Goal: Task Accomplishment & Management: Manage account settings

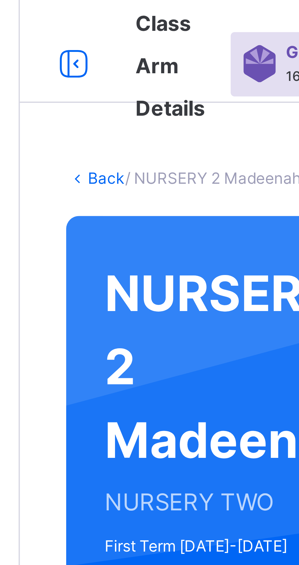
click at [89, 43] on link "Back" at bounding box center [93, 42] width 9 height 5
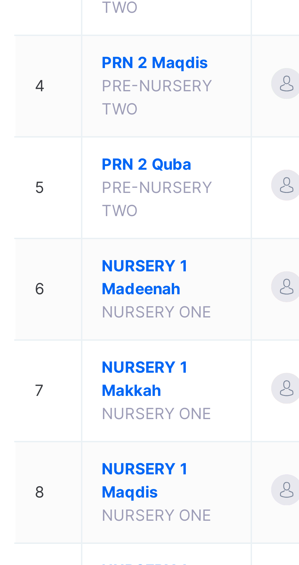
click at [106, 198] on span "PRN 2 Quba" at bounding box center [120, 195] width 31 height 5
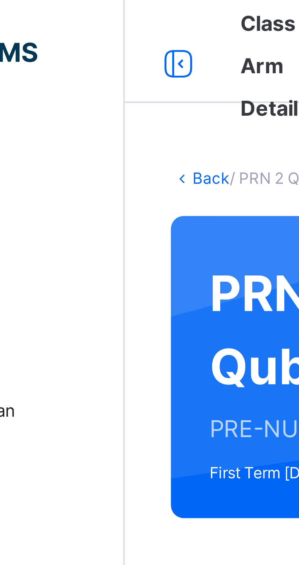
click at [91, 40] on link "Back" at bounding box center [93, 42] width 9 height 5
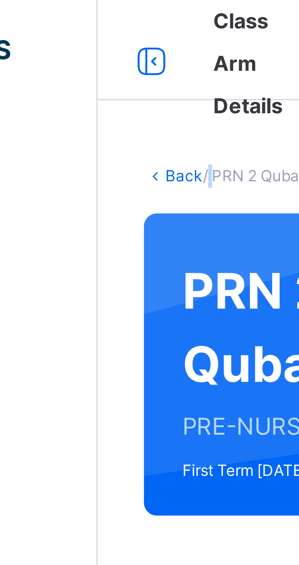
click at [95, 42] on link "Back" at bounding box center [93, 42] width 9 height 5
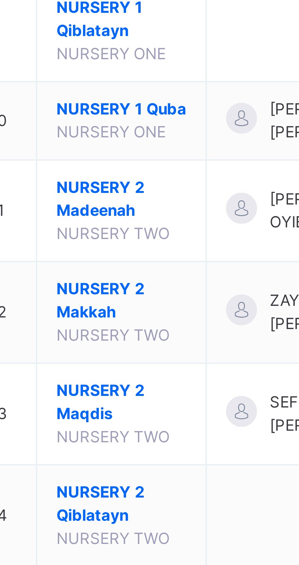
click at [113, 300] on span "NURSERY 1 Qiblatayn" at bounding box center [120, 294] width 31 height 11
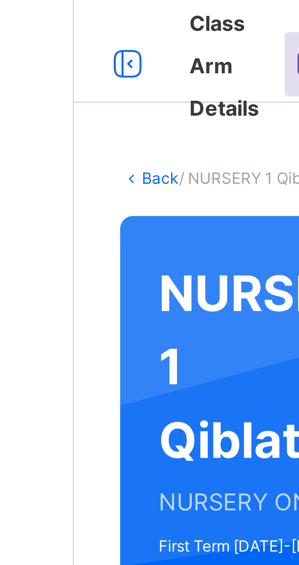
click at [89, 41] on link "Back" at bounding box center [93, 42] width 9 height 5
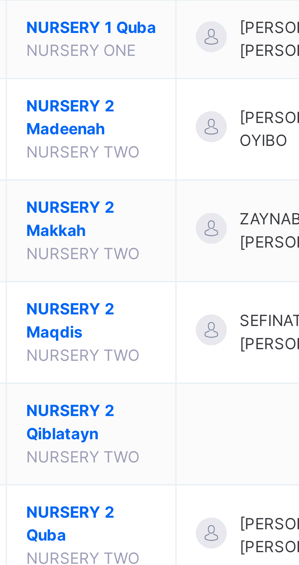
click at [124, 319] on span "NURSERY 1 Quba" at bounding box center [120, 315] width 31 height 5
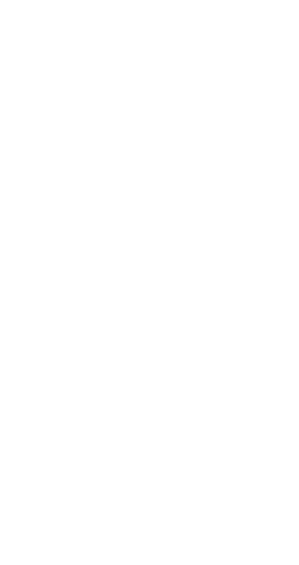
click at [116, 376] on div "Back /" at bounding box center [186, 282] width 226 height 565
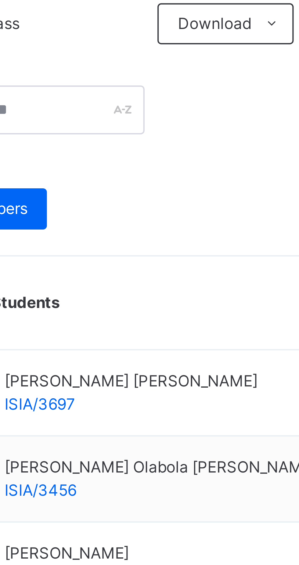
click at [95, 207] on span "Add Class Members" at bounding box center [105, 205] width 34 height 5
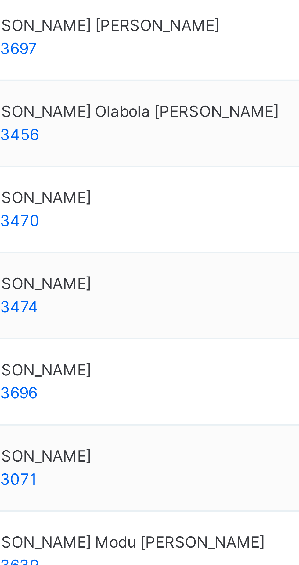
click at [173, 458] on input "text" at bounding box center [203, 463] width 66 height 11
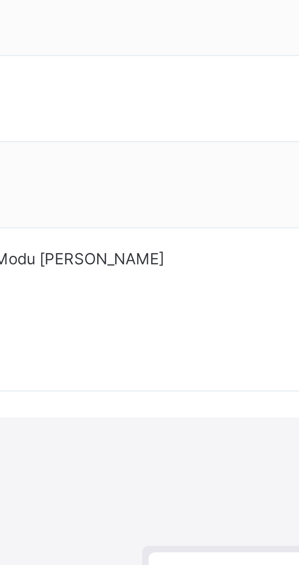
type input "******"
click at [183, 560] on div "[PERSON_NAME] JA'AFAR ISIA/3712" at bounding box center [195, 571] width 44 height 23
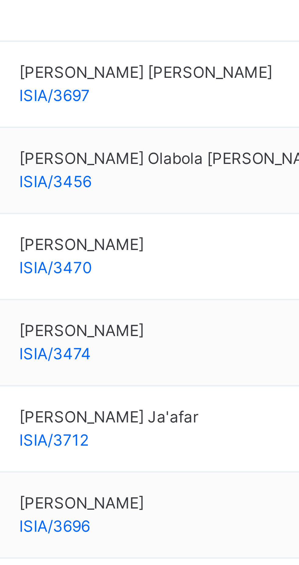
click at [105, 206] on span "Add Class Members" at bounding box center [105, 205] width 34 height 5
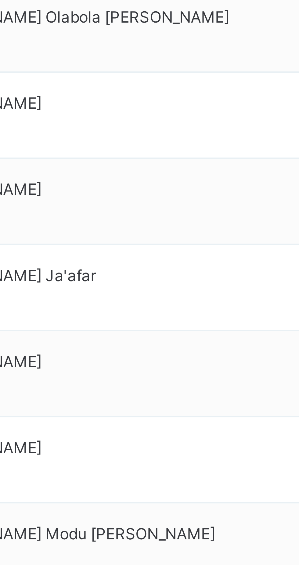
click at [177, 479] on input "text" at bounding box center [203, 484] width 66 height 11
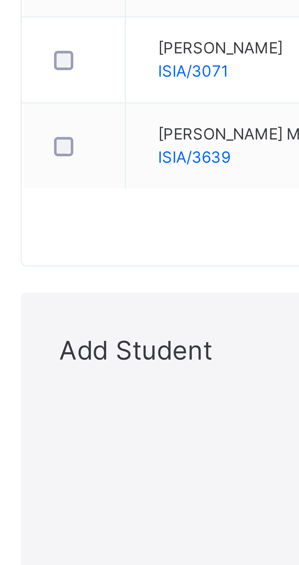
type input "****"
click at [112, 529] on span "[PERSON_NAME]" at bounding box center [120, 531] width 31 height 5
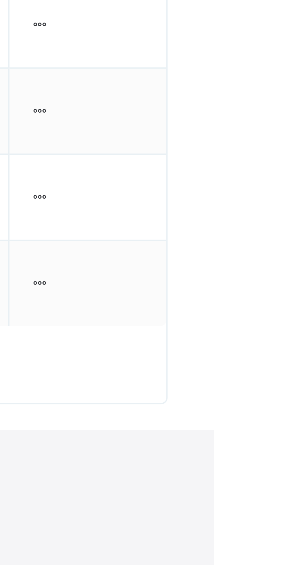
click at [288, 470] on div "× Add Student Students Without Class **** [PERSON_NAME]/3779 [PERSON_NAME] [PER…" at bounding box center [186, 520] width 204 height 185
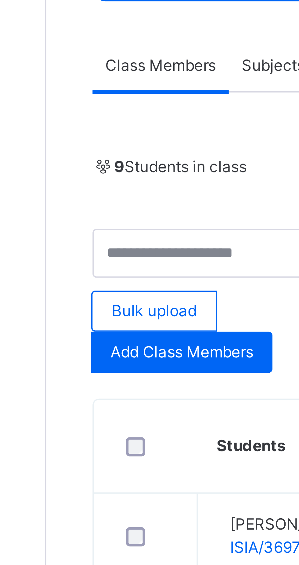
click at [98, 207] on span "Add Class Members" at bounding box center [105, 205] width 34 height 5
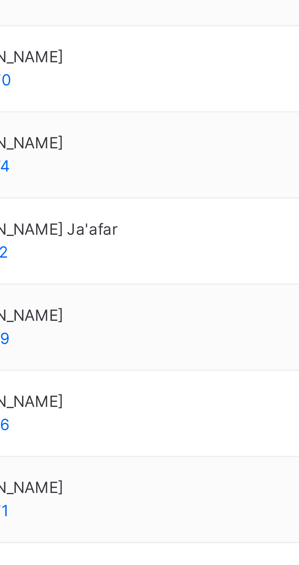
click at [178, 499] on input "text" at bounding box center [203, 504] width 66 height 11
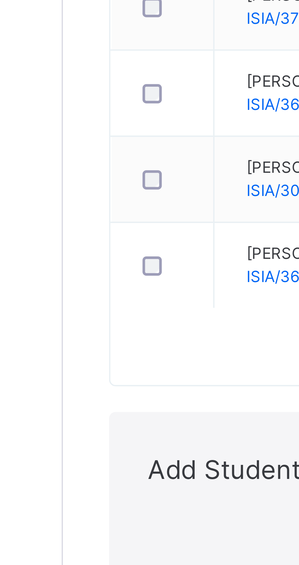
type input "*****"
click at [112, 547] on span "RUQAYYAH LUBNA TAFIDA" at bounding box center [120, 552] width 44 height 11
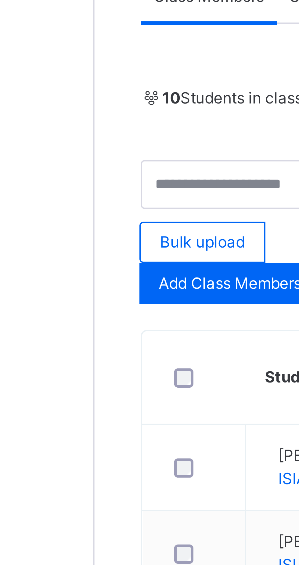
click at [134, 355] on span "ISIA/3779" at bounding box center [125, 354] width 17 height 5
click at [120, 208] on span "Add Class Members" at bounding box center [105, 205] width 34 height 5
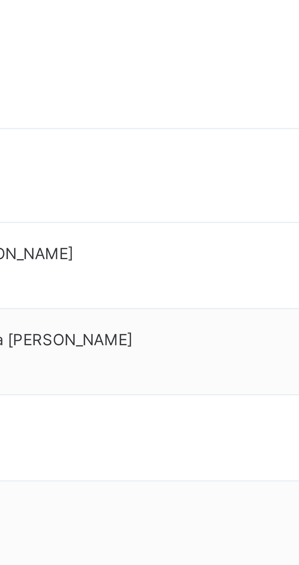
click at [191, 520] on input "text" at bounding box center [203, 525] width 66 height 11
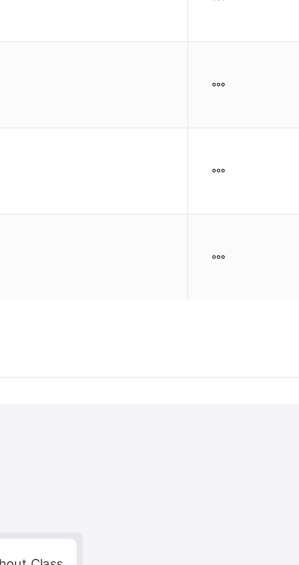
type input "******"
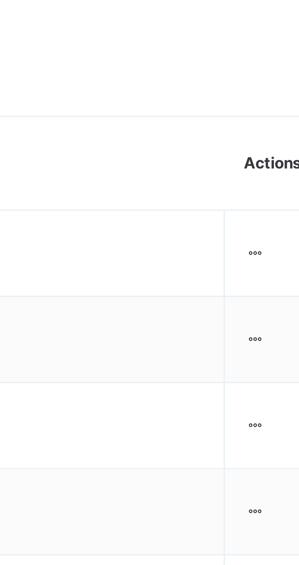
click at [255, 249] on icon at bounding box center [257, 249] width 5 height 5
click at [0, 0] on div "Remove from Class" at bounding box center [0, 0] width 0 height 0
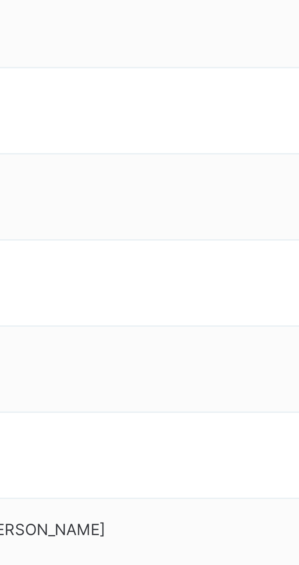
click at [213, 543] on span "Yes, Remove Student" at bounding box center [210, 545] width 36 height 5
click at [216, 551] on span "Yes, Remove Student" at bounding box center [214, 553] width 36 height 5
click at [208, 551] on div "Yes, Remove Student" at bounding box center [186, 553] width 92 height 5
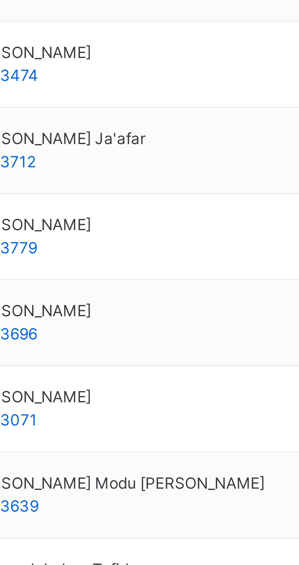
click at [174, 507] on icon at bounding box center [158, 518] width 31 height 22
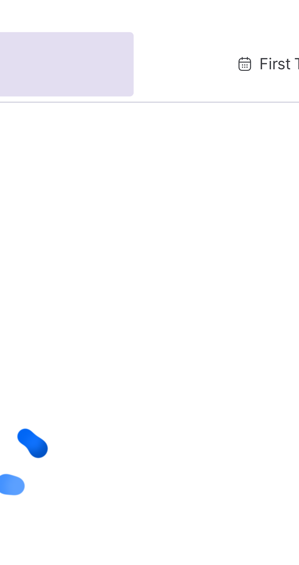
click at [232, 85] on div at bounding box center [186, 109] width 204 height 116
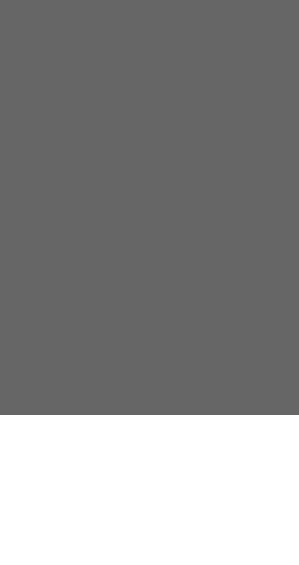
type input "**********"
click at [160, 424] on link "2" at bounding box center [157, 420] width 6 height 8
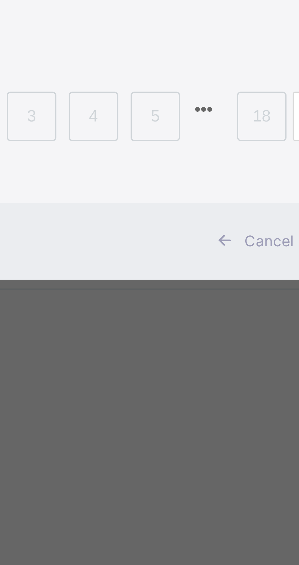
click at [175, 424] on link "3" at bounding box center [172, 420] width 6 height 8
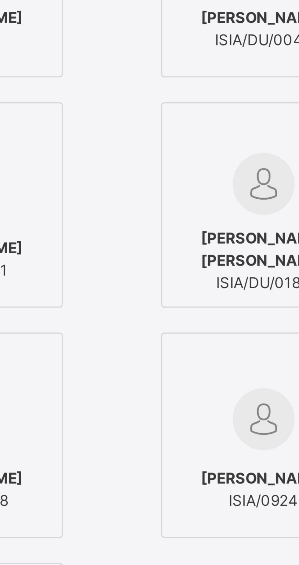
click at [74, 202] on img at bounding box center [65, 194] width 15 height 15
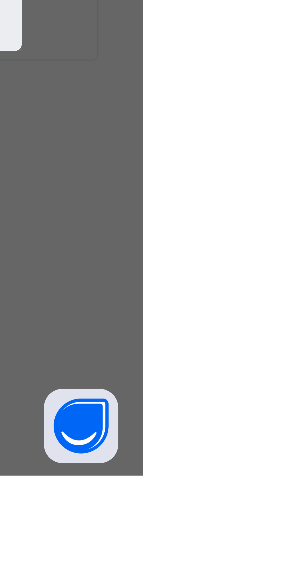
click at [260, 455] on div "Save" at bounding box center [251, 451] width 18 height 10
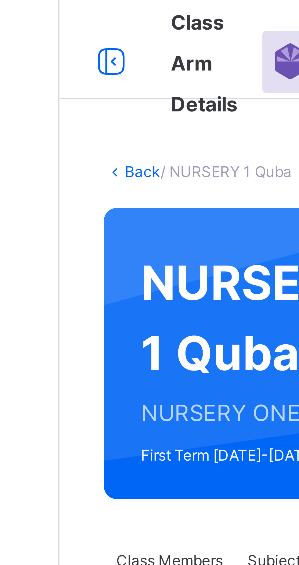
click at [89, 43] on link "Back" at bounding box center [93, 42] width 9 height 5
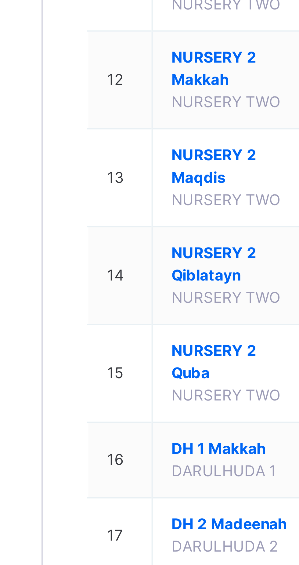
click at [110, 343] on span "NURSERY 2 Madeenah" at bounding box center [120, 337] width 31 height 11
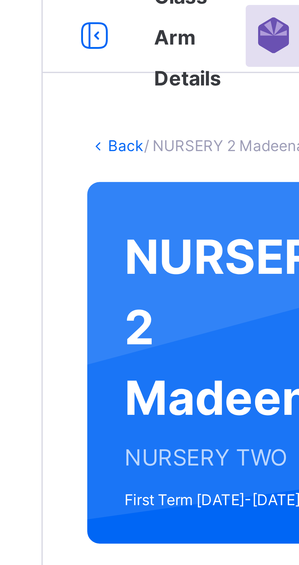
click at [96, 41] on link "Back" at bounding box center [93, 42] width 9 height 5
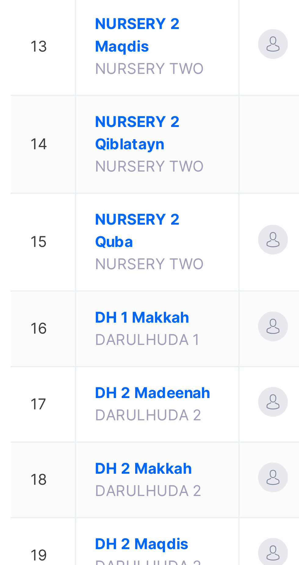
click at [113, 367] on span "NURSERY 2 Makkah" at bounding box center [120, 361] width 31 height 11
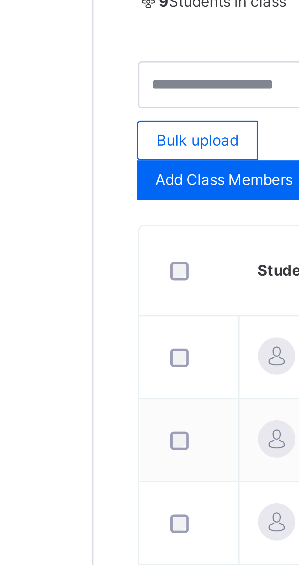
click at [92, 41] on link "Back" at bounding box center [93, 42] width 9 height 5
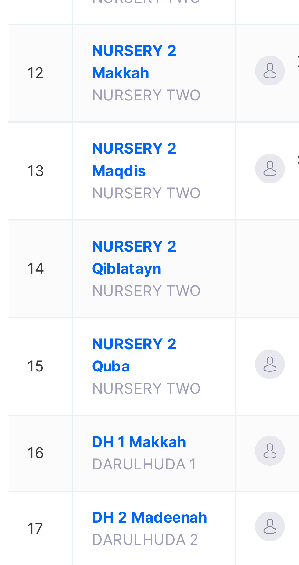
click at [116, 391] on span "NURSERY 2 Maqdis" at bounding box center [120, 385] width 31 height 11
